Goal: Complete application form: Complete application form

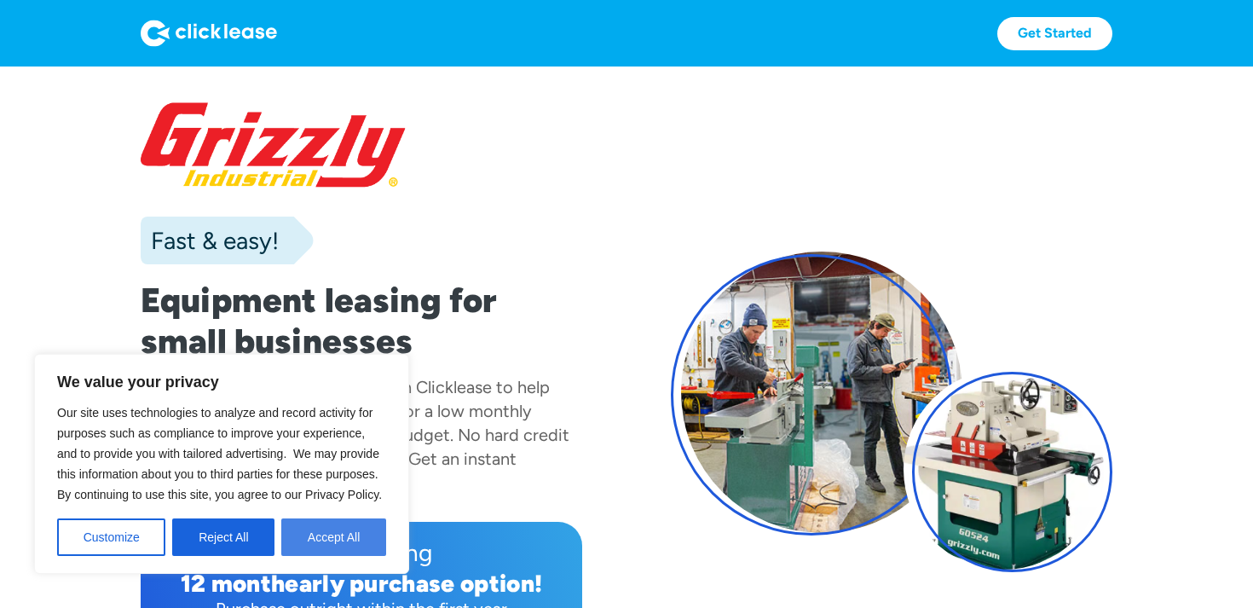
click at [361, 536] on button "Accept All" at bounding box center [333, 536] width 105 height 37
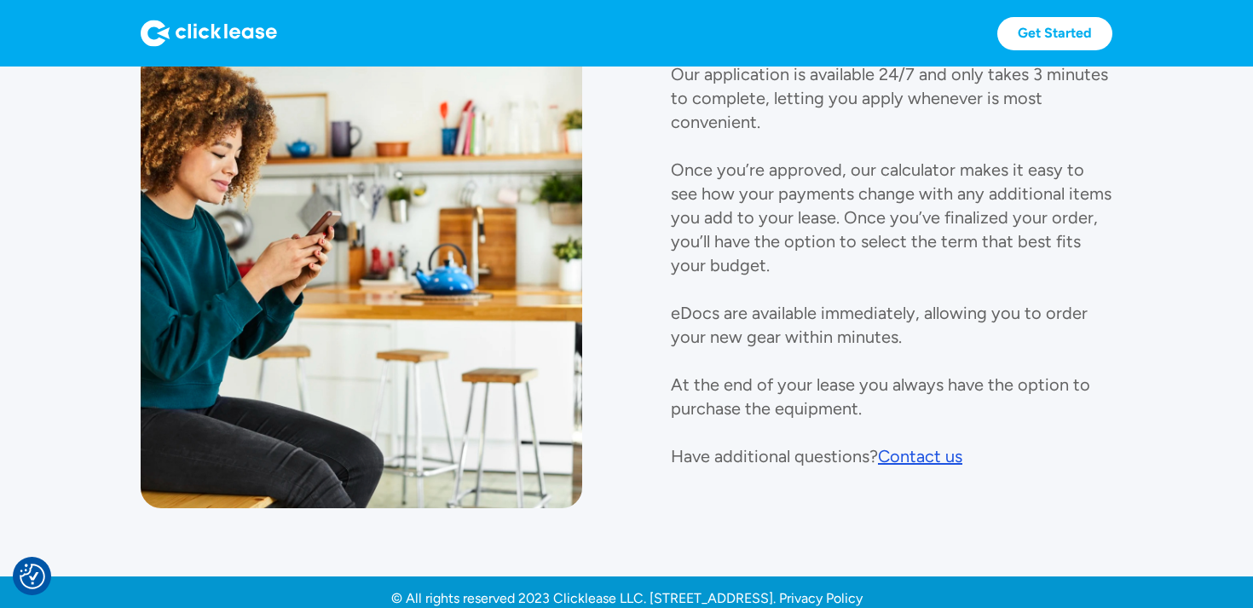
scroll to position [1987, 0]
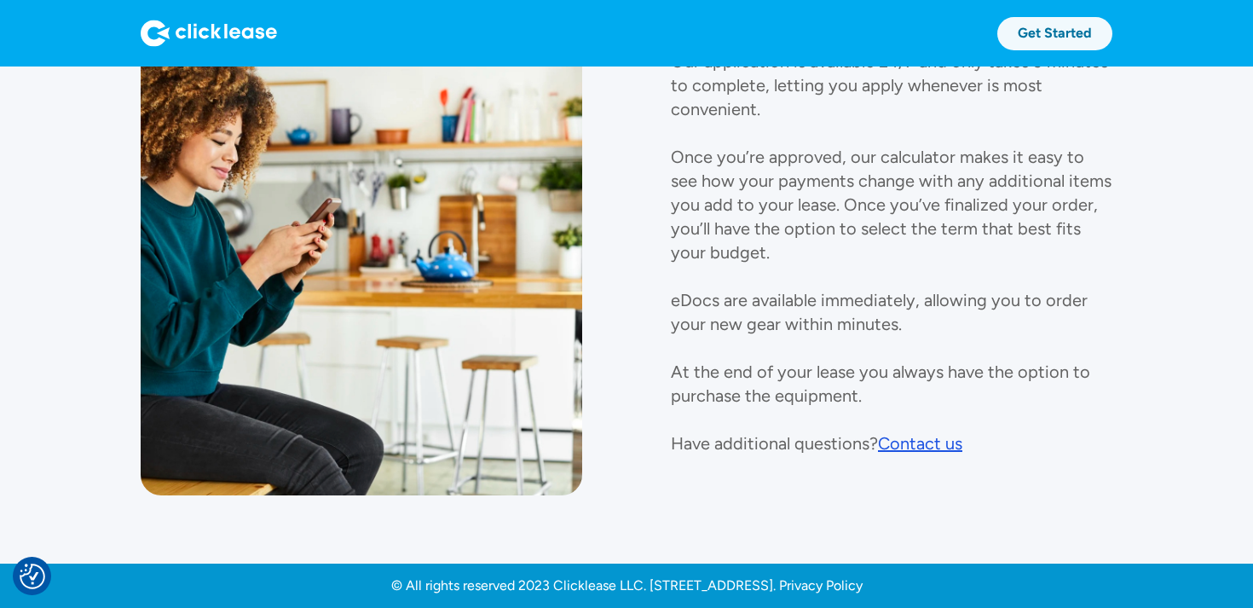
click at [1093, 33] on link "Get Started" at bounding box center [1054, 33] width 115 height 33
